Goal: Information Seeking & Learning: Learn about a topic

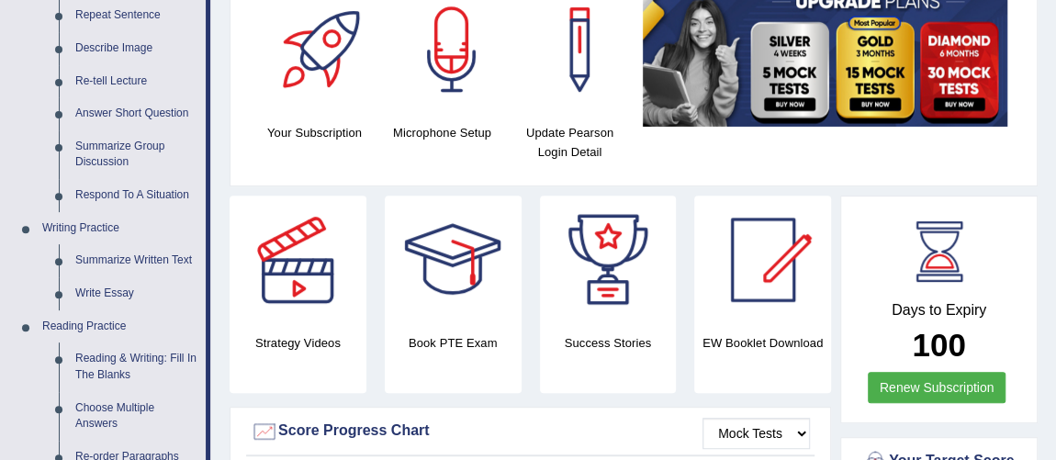
scroll to position [306, 0]
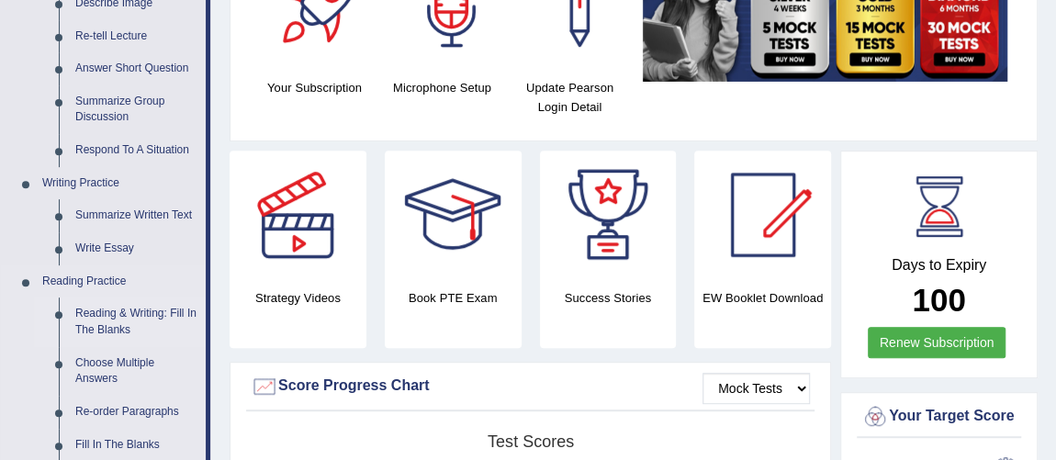
click at [119, 319] on link "Reading & Writing: Fill In The Blanks" at bounding box center [136, 321] width 139 height 49
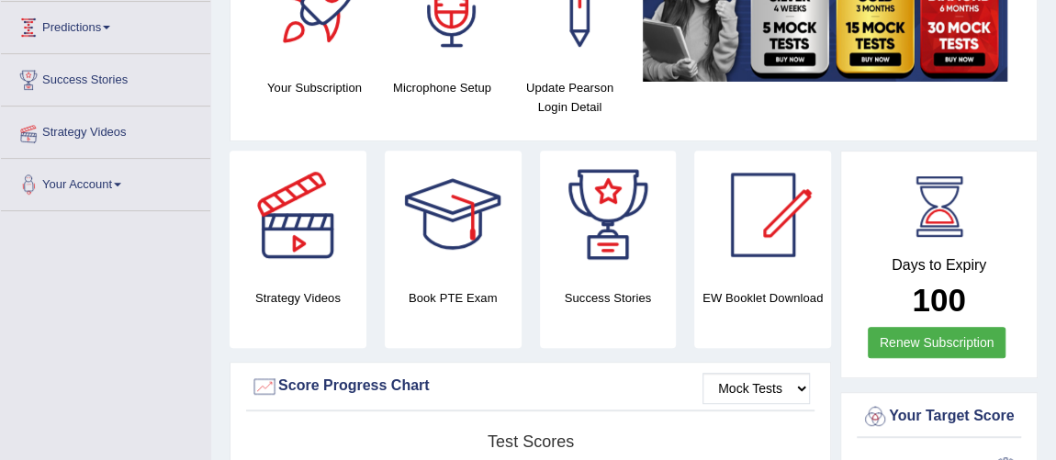
scroll to position [307, 0]
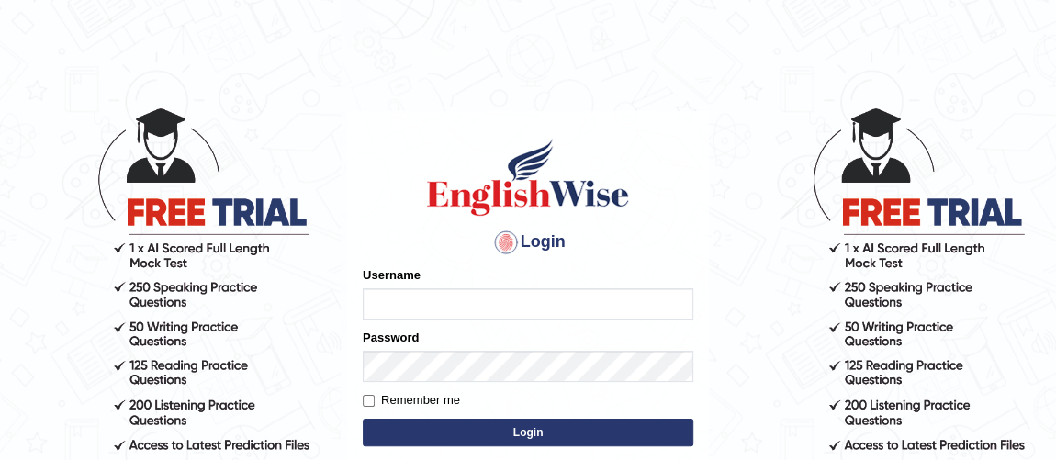
type input "vishalwadhwa"
click at [433, 430] on button "Login" at bounding box center [528, 433] width 330 height 28
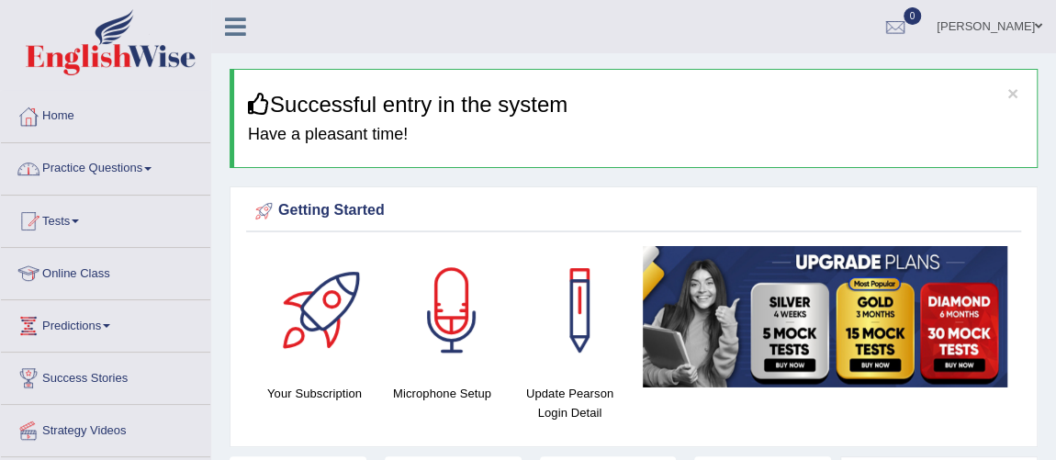
click at [100, 176] on link "Practice Questions" at bounding box center [105, 166] width 209 height 46
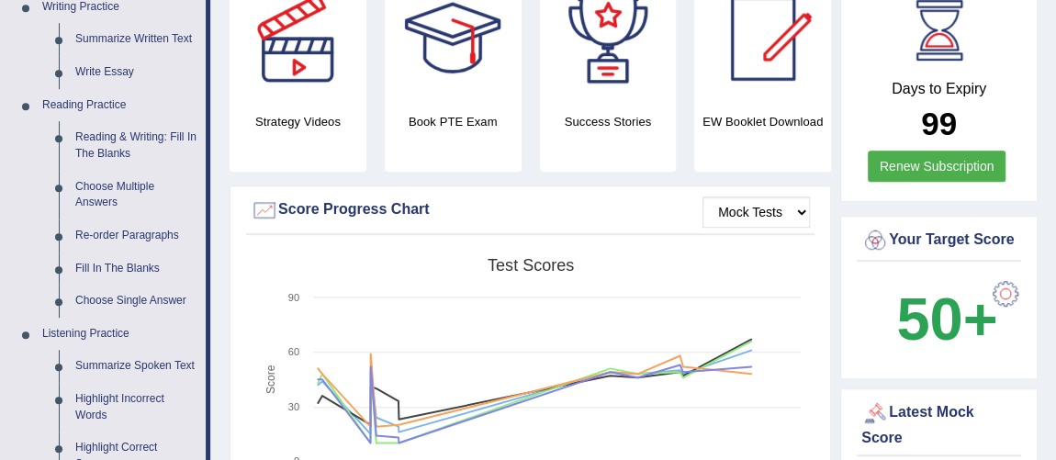
scroll to position [445, 0]
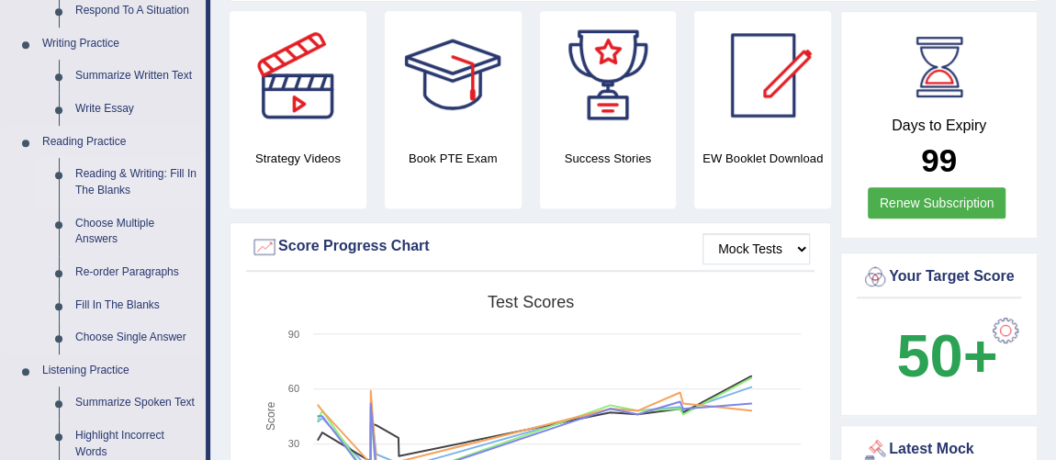
click at [134, 177] on link "Reading & Writing: Fill In The Blanks" at bounding box center [136, 182] width 139 height 49
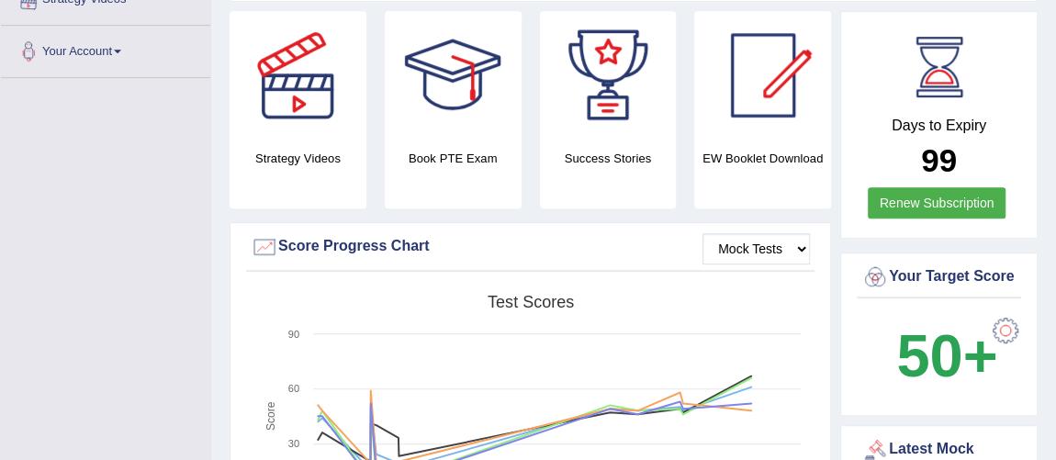
scroll to position [446, 0]
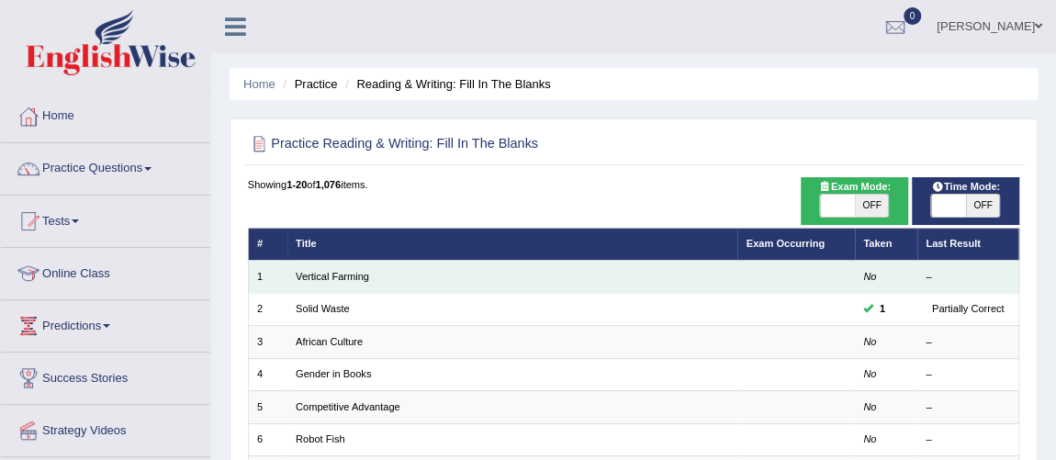
click at [313, 267] on td "Vertical Farming" at bounding box center [512, 277] width 451 height 32
click at [326, 275] on link "Vertical Farming" at bounding box center [332, 276] width 73 height 11
